Goal: Information Seeking & Learning: Learn about a topic

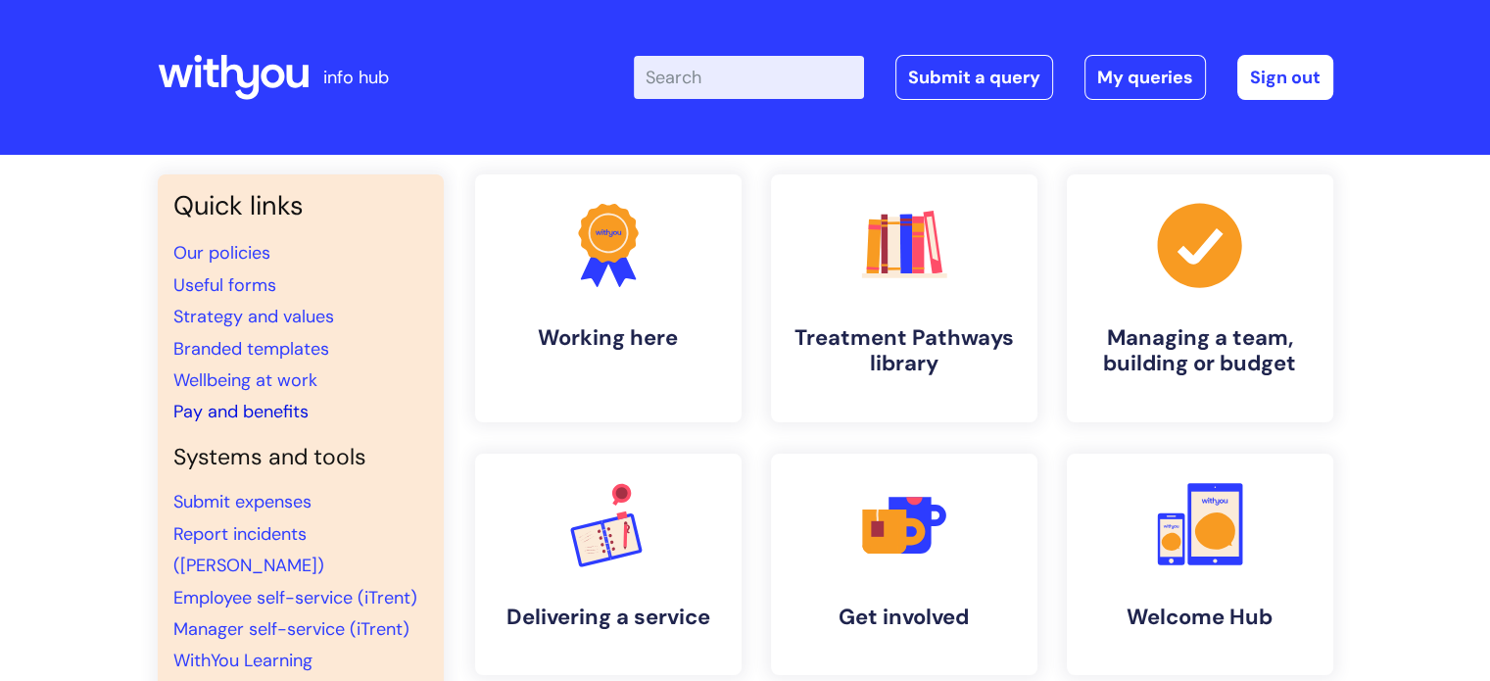
click at [254, 407] on link "Pay and benefits" at bounding box center [240, 412] width 135 height 24
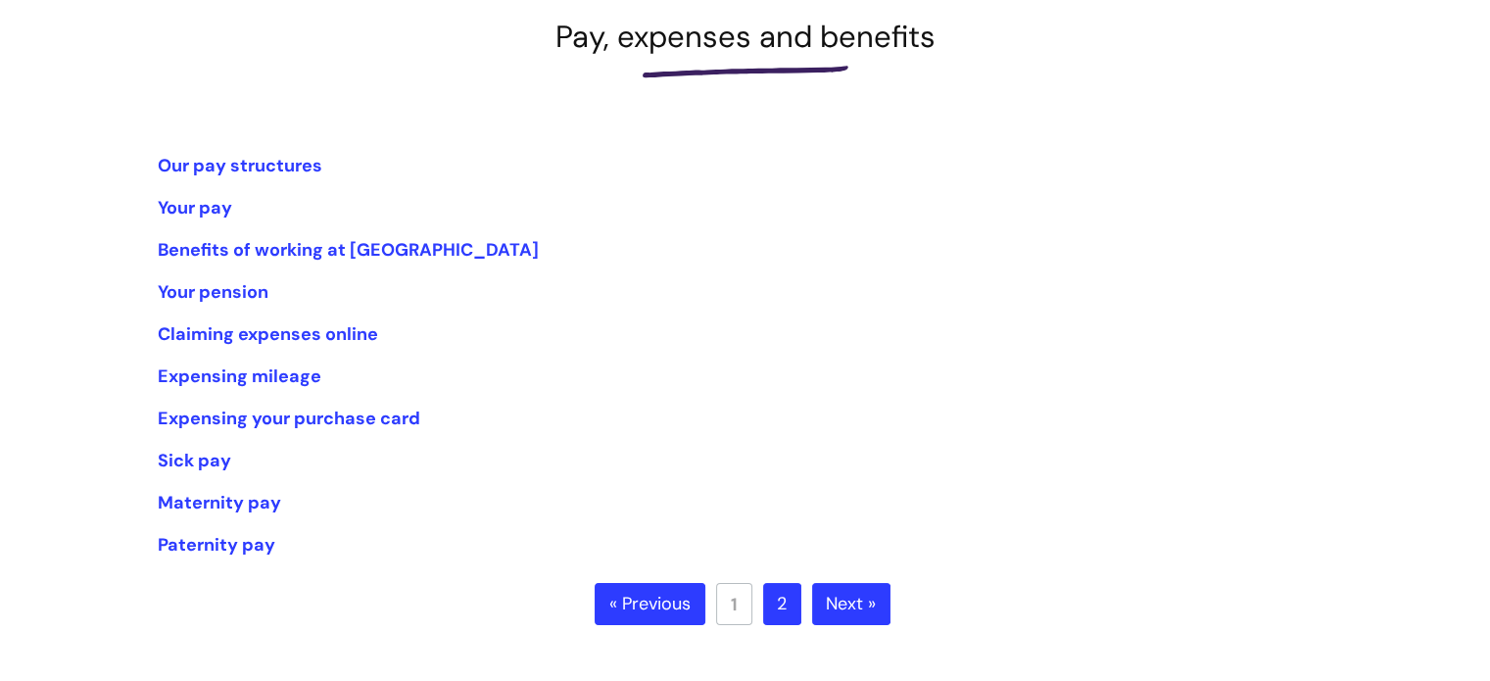
scroll to position [302, 0]
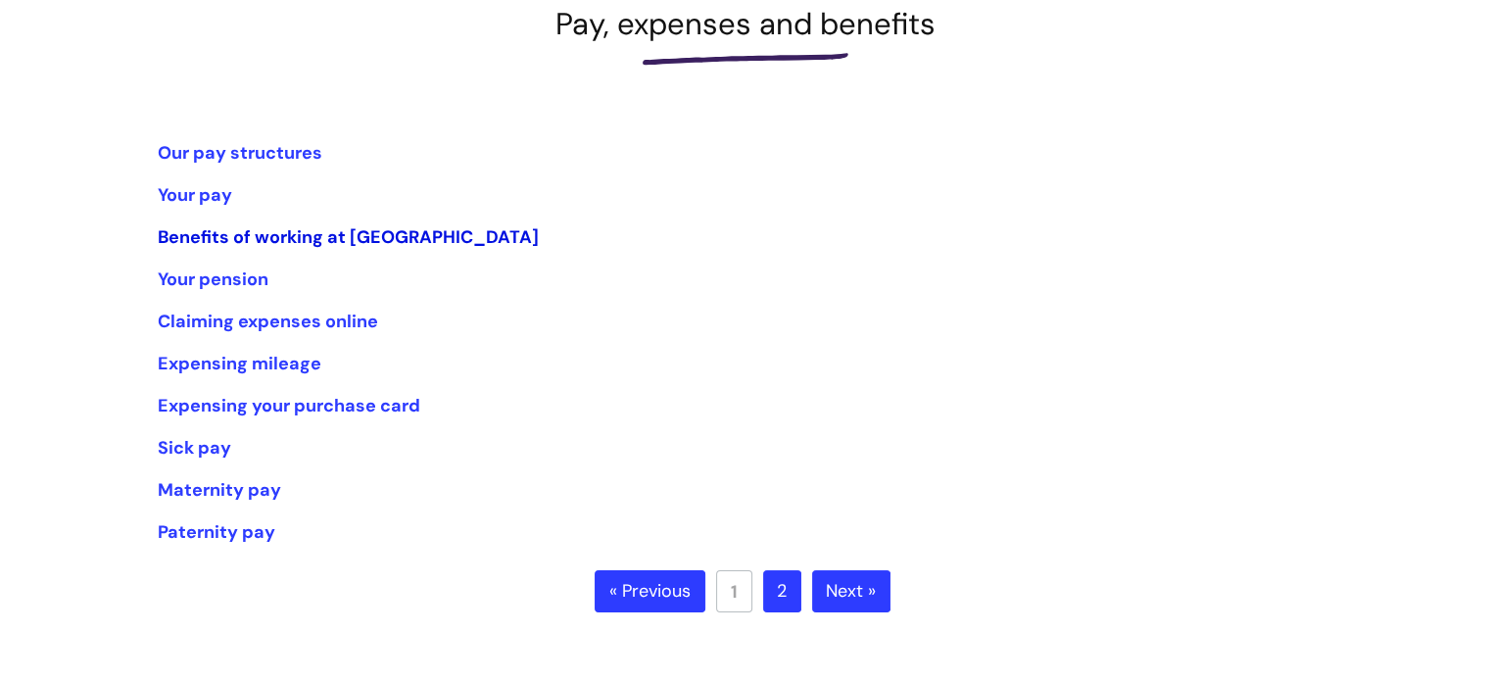
click at [280, 236] on link "Benefits of working at [GEOGRAPHIC_DATA]" at bounding box center [348, 237] width 381 height 24
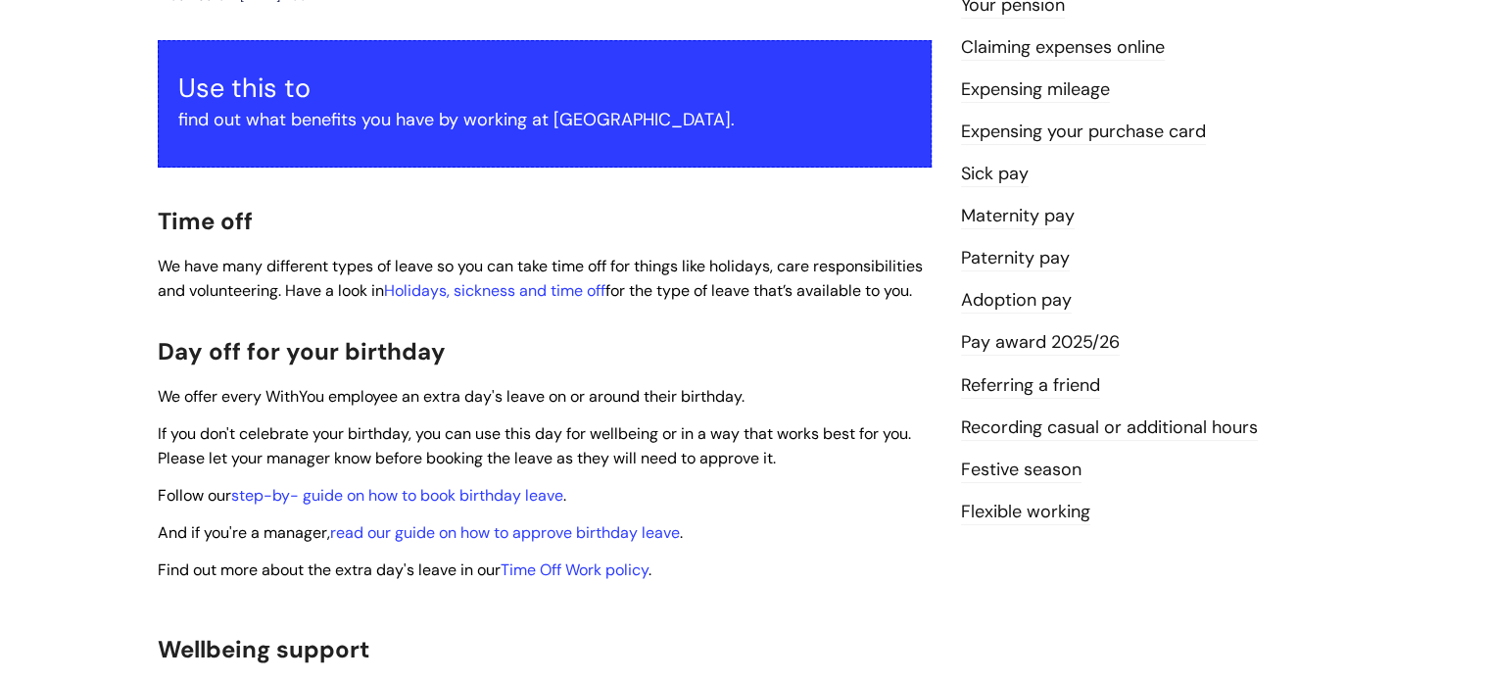
scroll to position [388, 0]
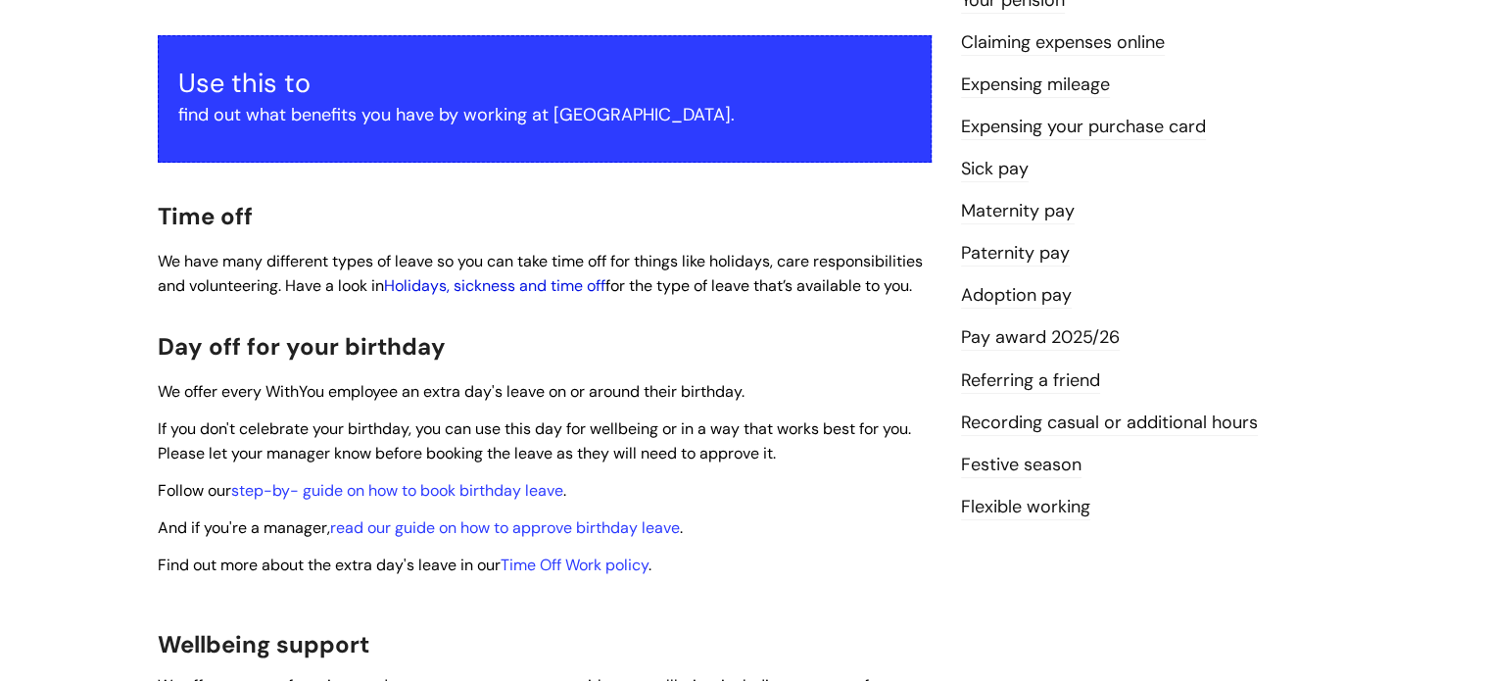
click at [606, 275] on link "Holidays, sickness and time off" at bounding box center [494, 285] width 221 height 21
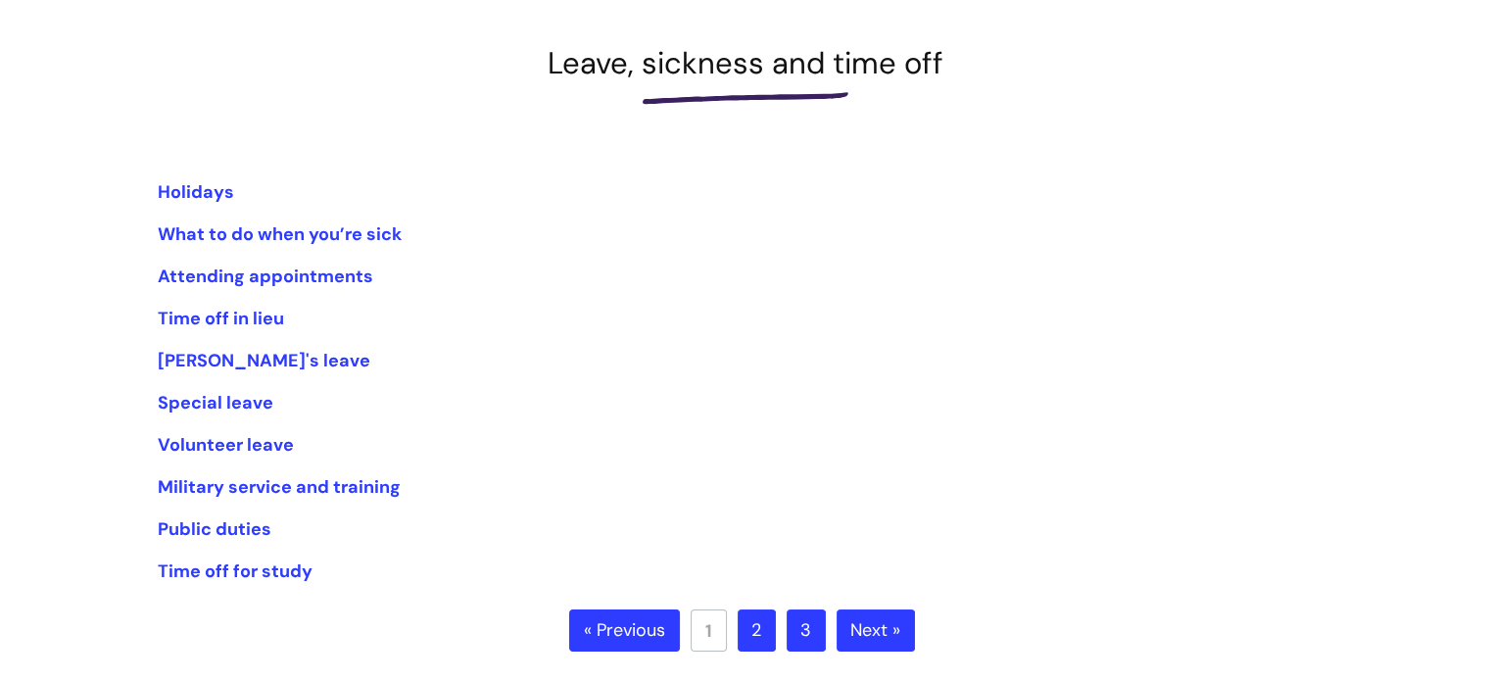
scroll to position [276, 0]
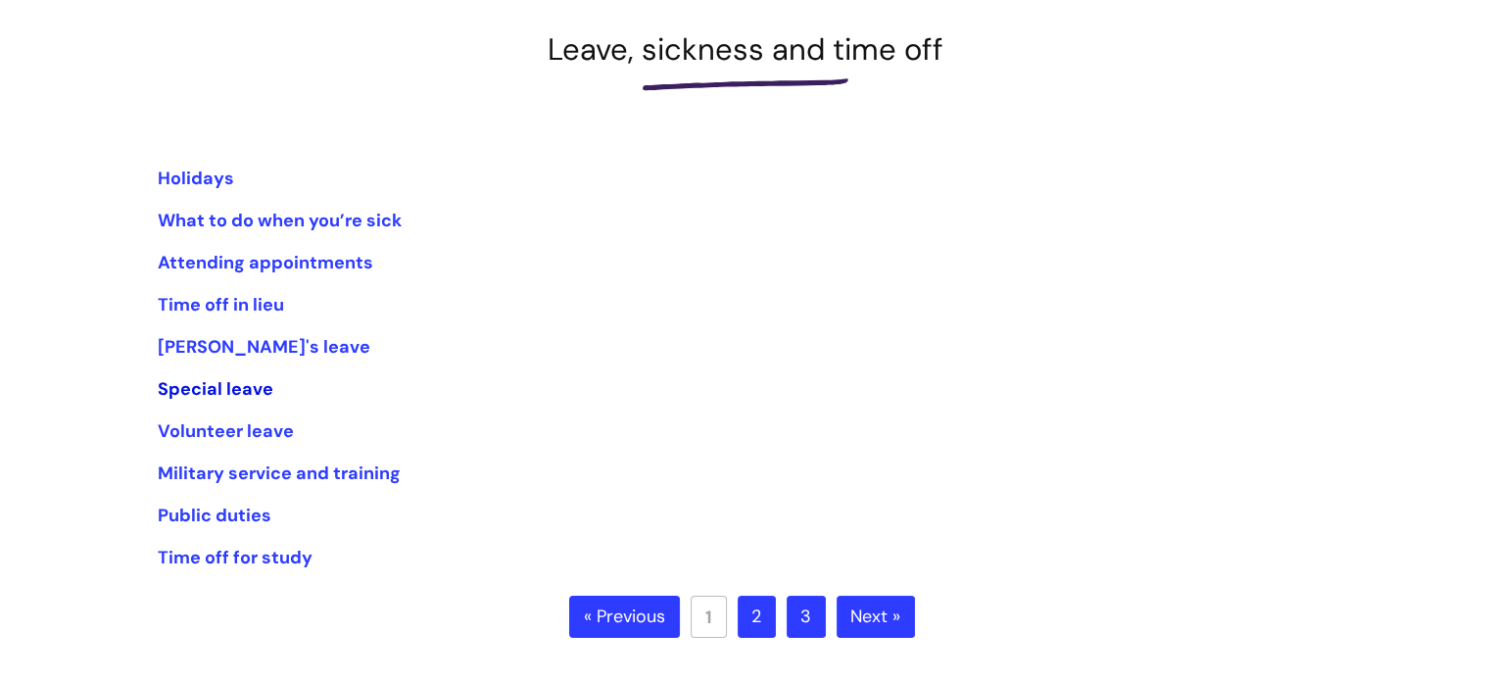
click at [193, 382] on link "Special leave" at bounding box center [216, 389] width 116 height 24
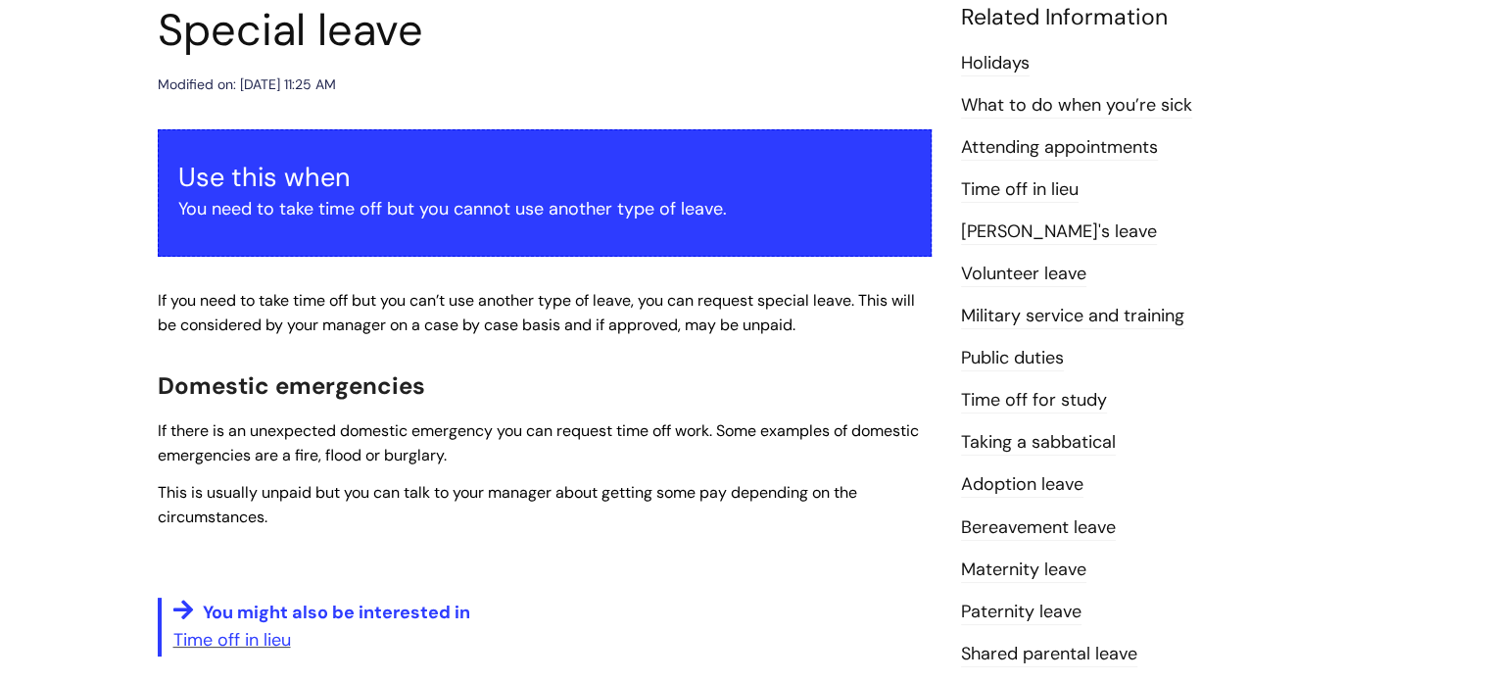
scroll to position [237, 0]
